Goal: Information Seeking & Learning: Learn about a topic

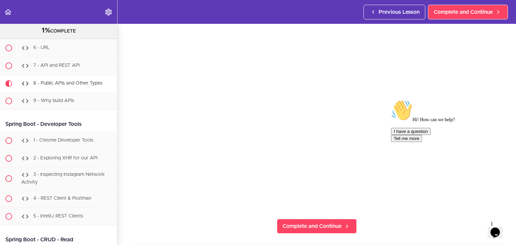
scroll to position [6732, 0]
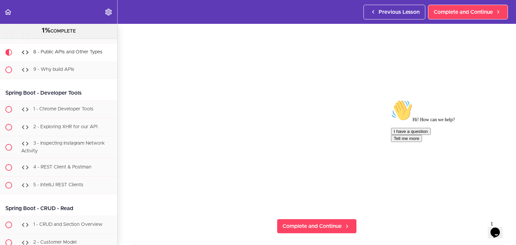
click at [391, 100] on icon "Chat attention grabber" at bounding box center [391, 100] width 0 height 0
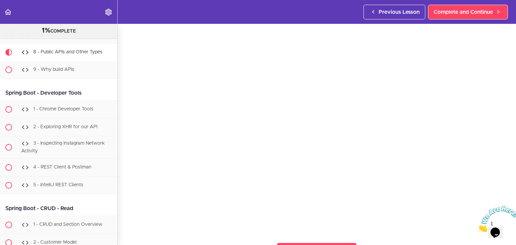
scroll to position [34, 0]
click at [477, 228] on icon "Close" at bounding box center [477, 231] width 0 height 6
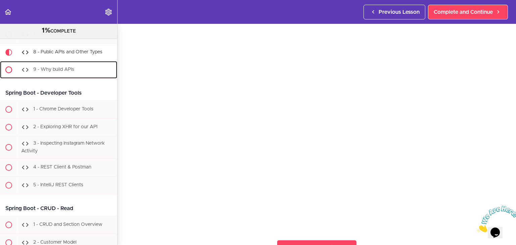
click at [51, 77] on div "9 - Why build APIs" at bounding box center [67, 69] width 100 height 15
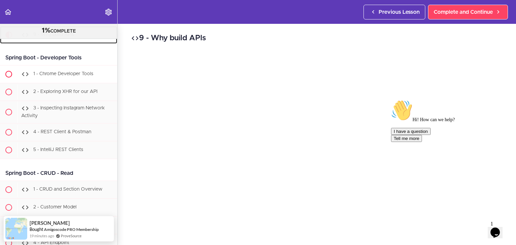
scroll to position [6767, 0]
click at [391, 100] on icon "Chat attention grabber" at bounding box center [391, 100] width 0 height 0
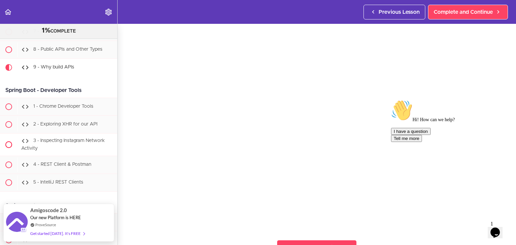
scroll to position [6733, 0]
drag, startPoint x: 502, startPoint y: 148, endPoint x: 892, endPoint y: 285, distance: 413.3
click at [391, 100] on icon "Chat attention grabber" at bounding box center [391, 100] width 0 height 0
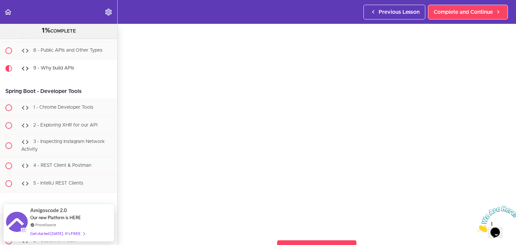
drag, startPoint x: 510, startPoint y: 206, endPoint x: 983, endPoint y: 409, distance: 514.8
click at [477, 228] on icon "Close" at bounding box center [477, 231] width 0 height 6
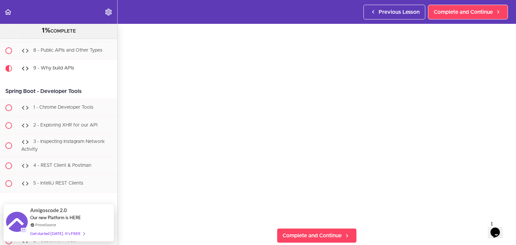
scroll to position [46, 0]
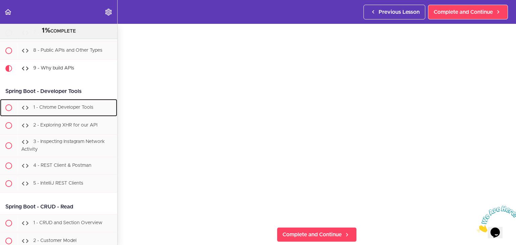
click at [63, 117] on link "1 - Chrome Developer Tools" at bounding box center [58, 107] width 117 height 17
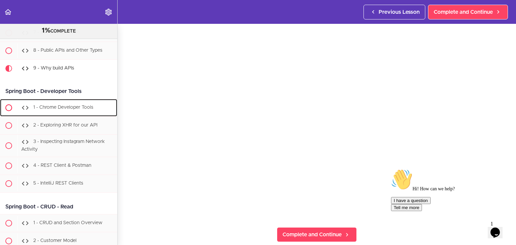
click at [63, 115] on div "1 - Chrome Developer Tools" at bounding box center [67, 107] width 100 height 15
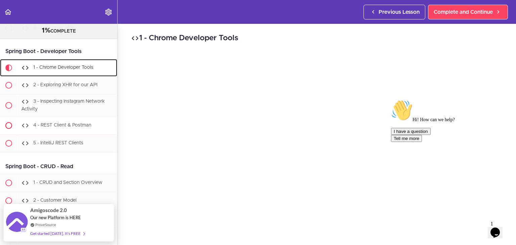
scroll to position [6773, 0]
